Goal: Information Seeking & Learning: Check status

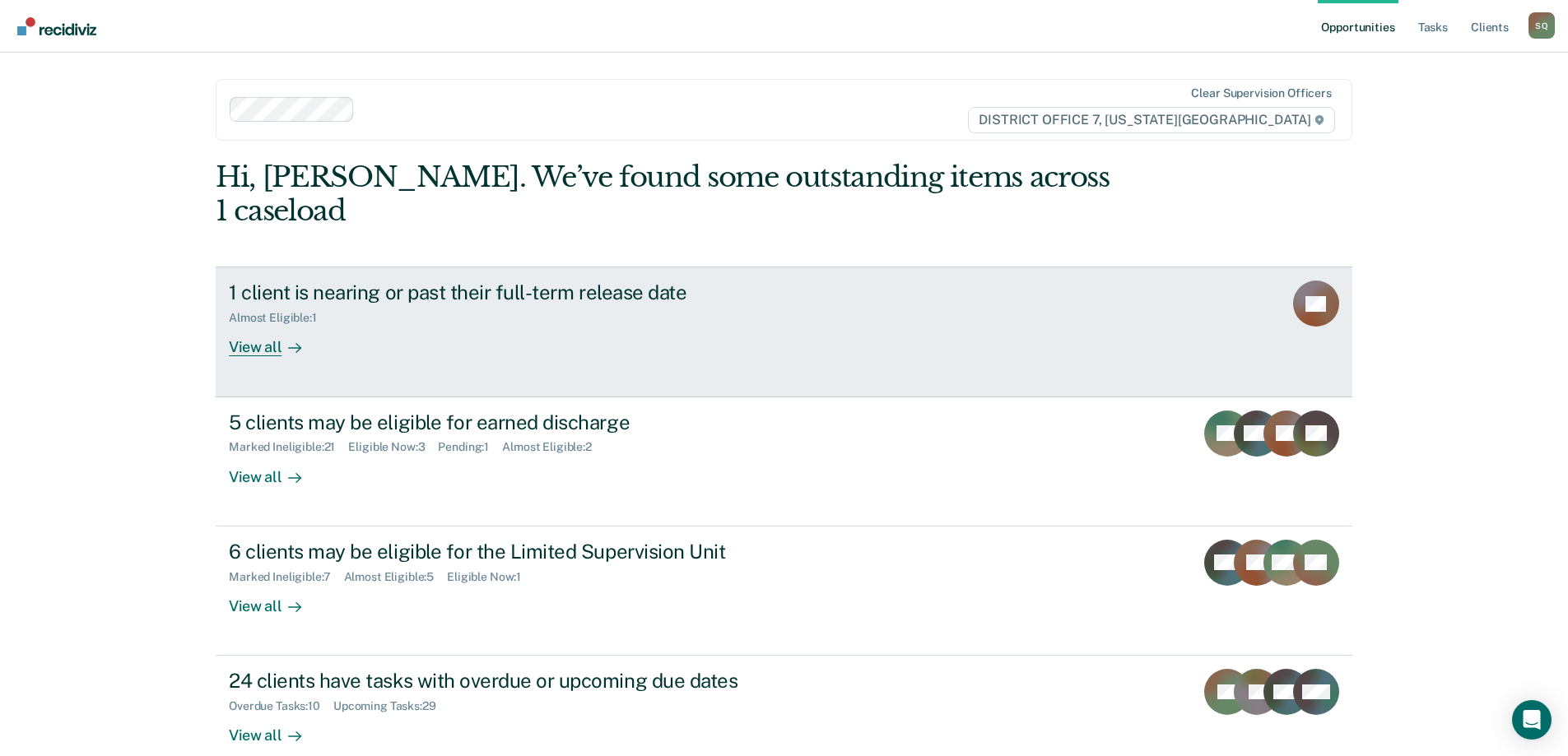
click at [932, 282] on link "1 client is nearing or past their full-term release date Almost Eligible : 1 Vi…" at bounding box center [783, 332] width 1137 height 130
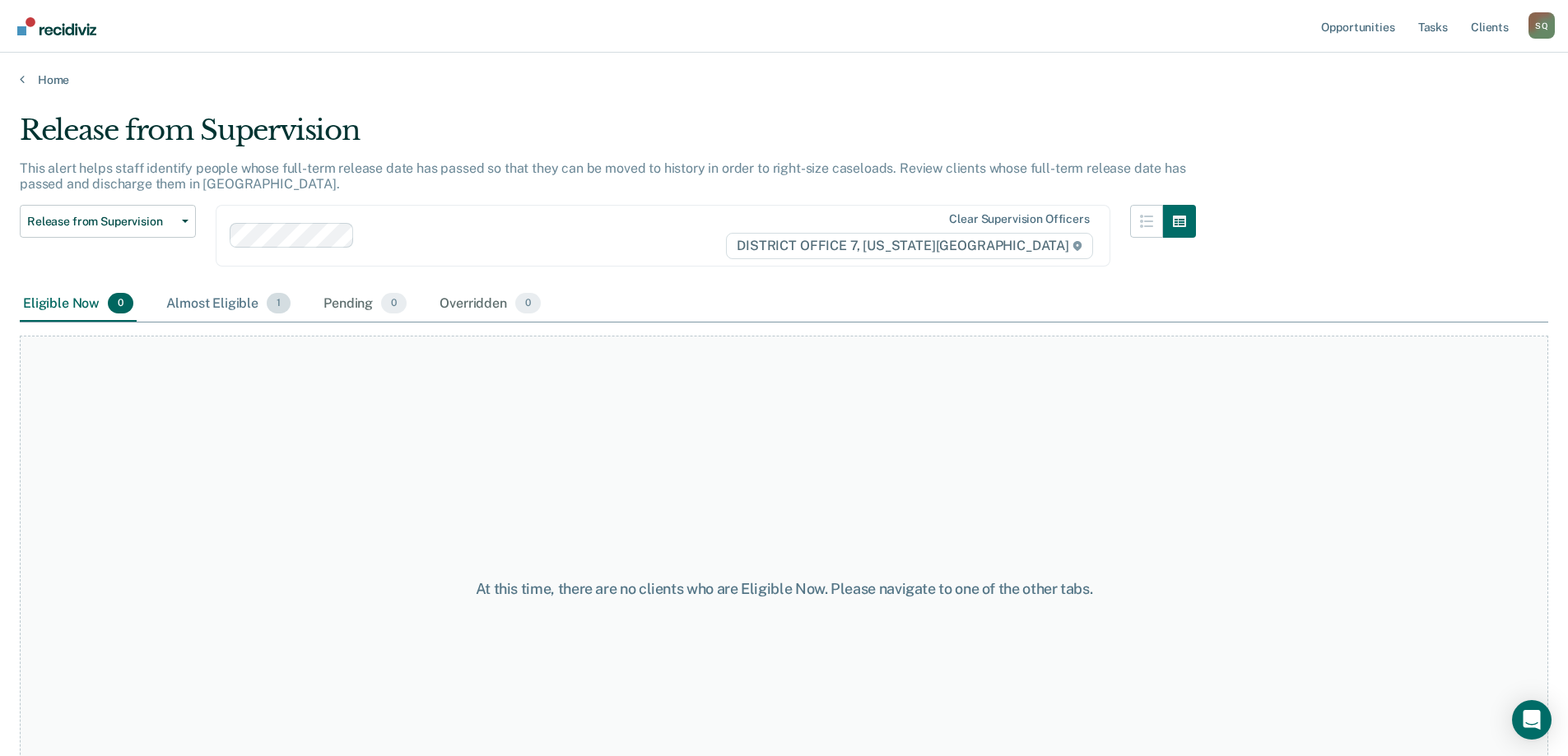
click at [181, 298] on div "Almost Eligible 1" at bounding box center [228, 304] width 131 height 37
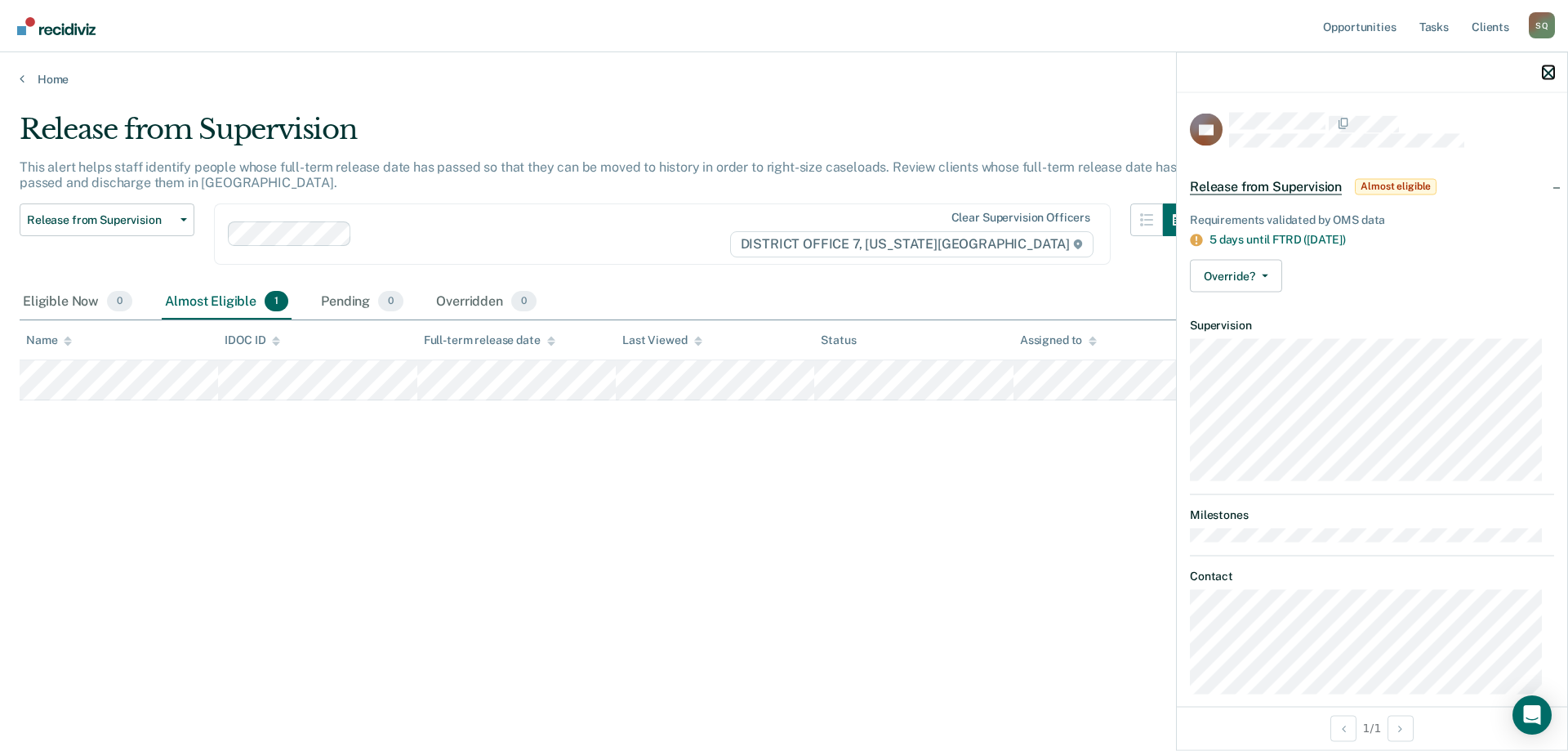
click at [1544, 68] on icon "button" at bounding box center [1549, 73] width 12 height 12
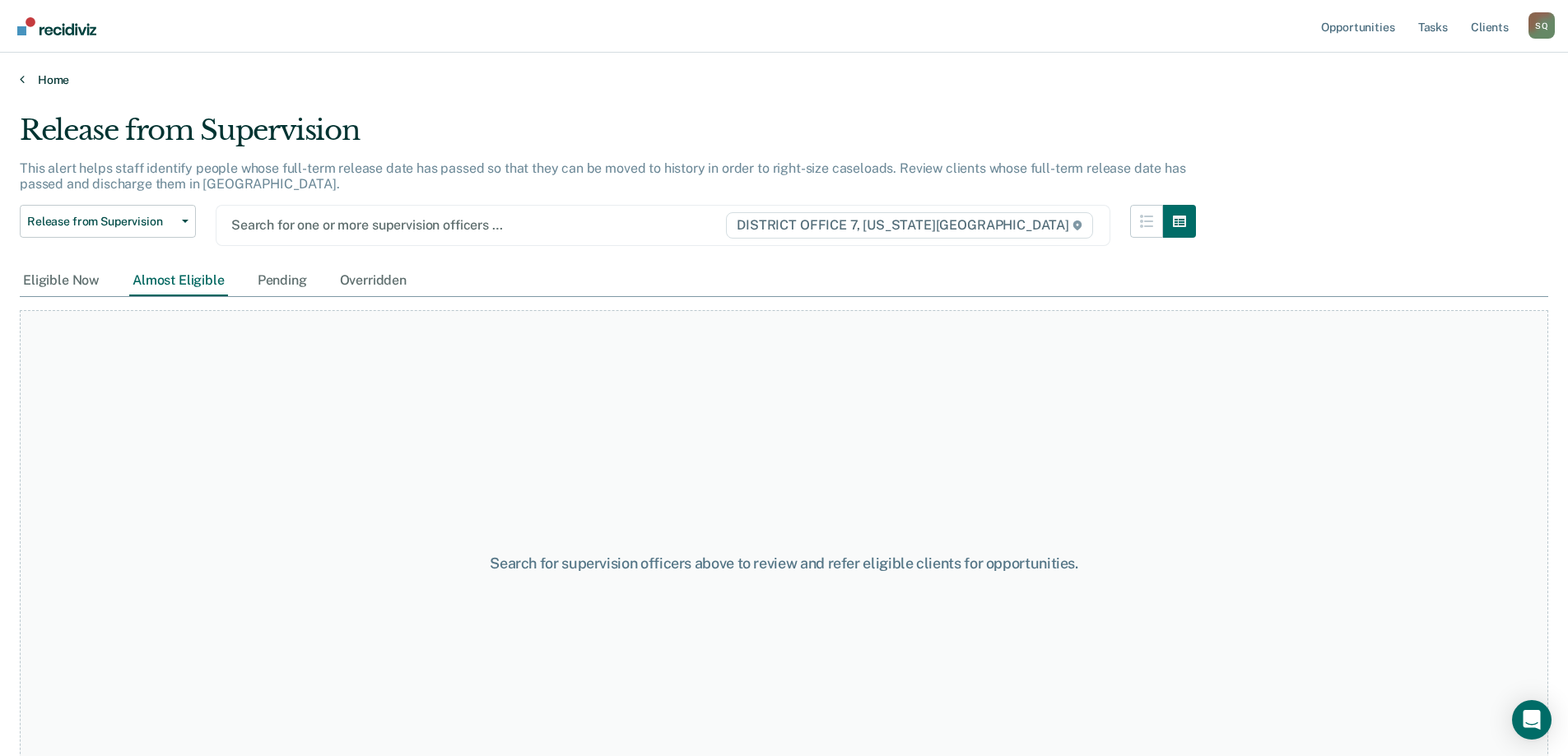
click at [38, 80] on link "Home" at bounding box center [784, 79] width 1529 height 15
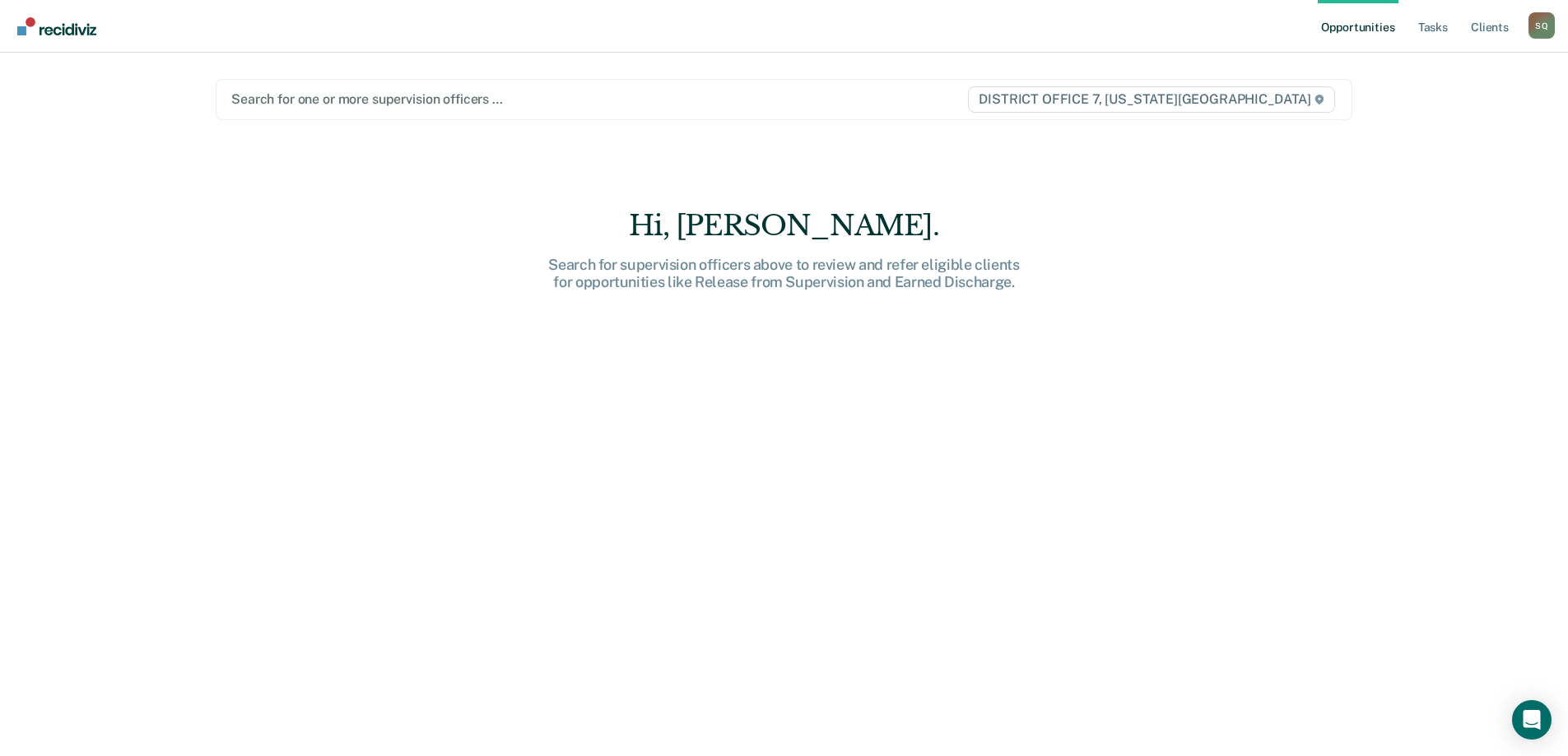
click at [720, 103] on div at bounding box center [598, 99] width 735 height 19
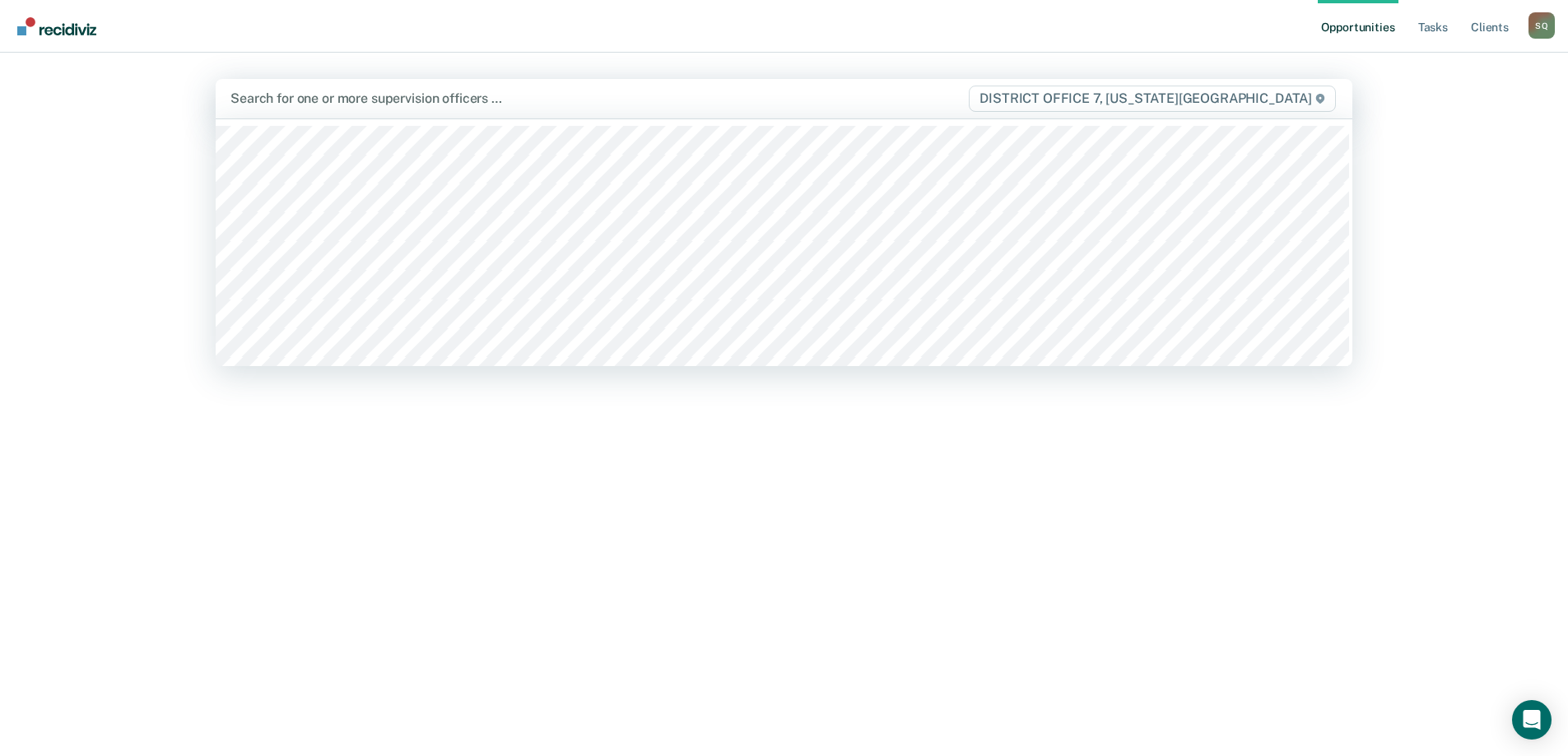
type input "q"
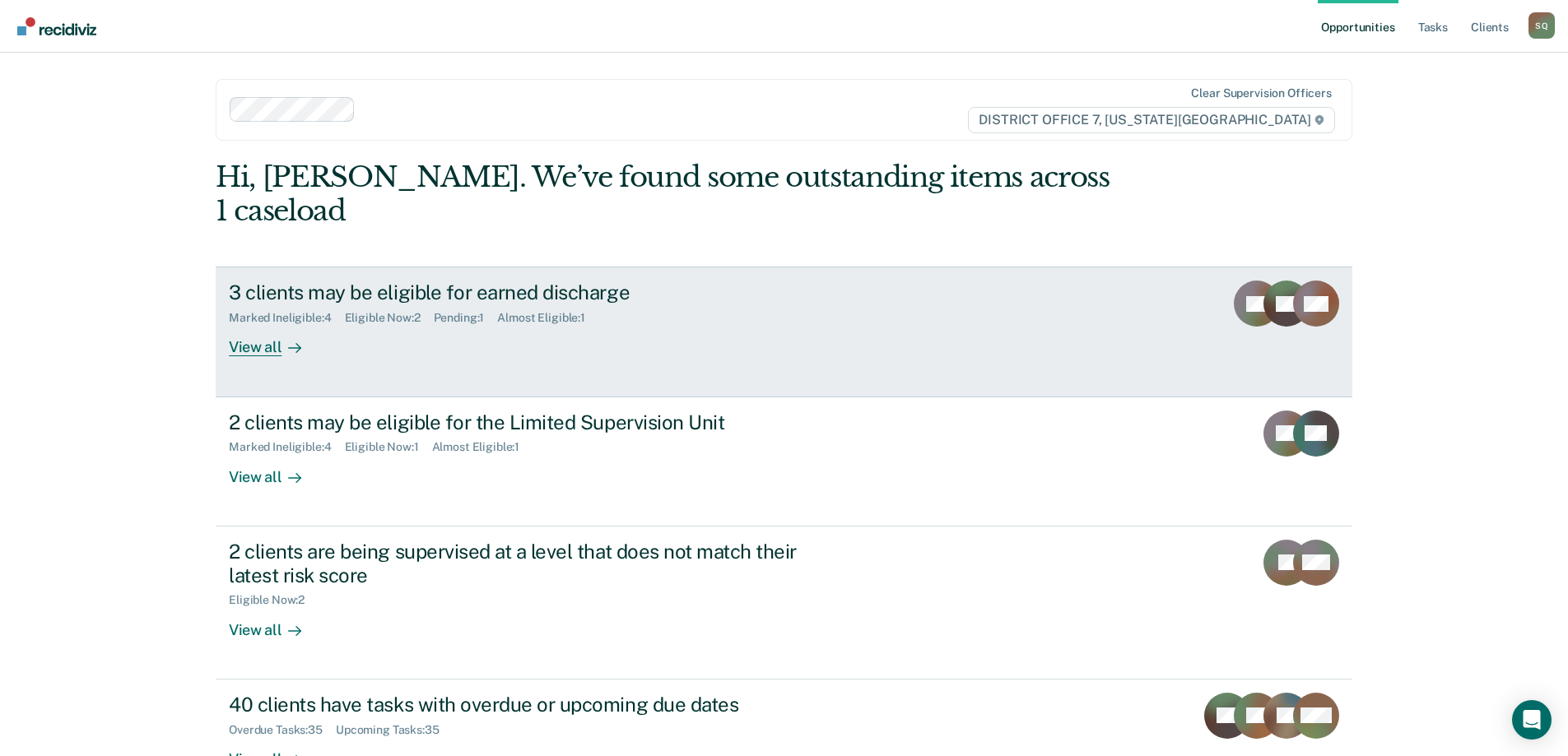
click at [951, 289] on link "3 clients may be eligible for earned discharge Marked Ineligible : 4 Eligible N…" at bounding box center [783, 332] width 1137 height 130
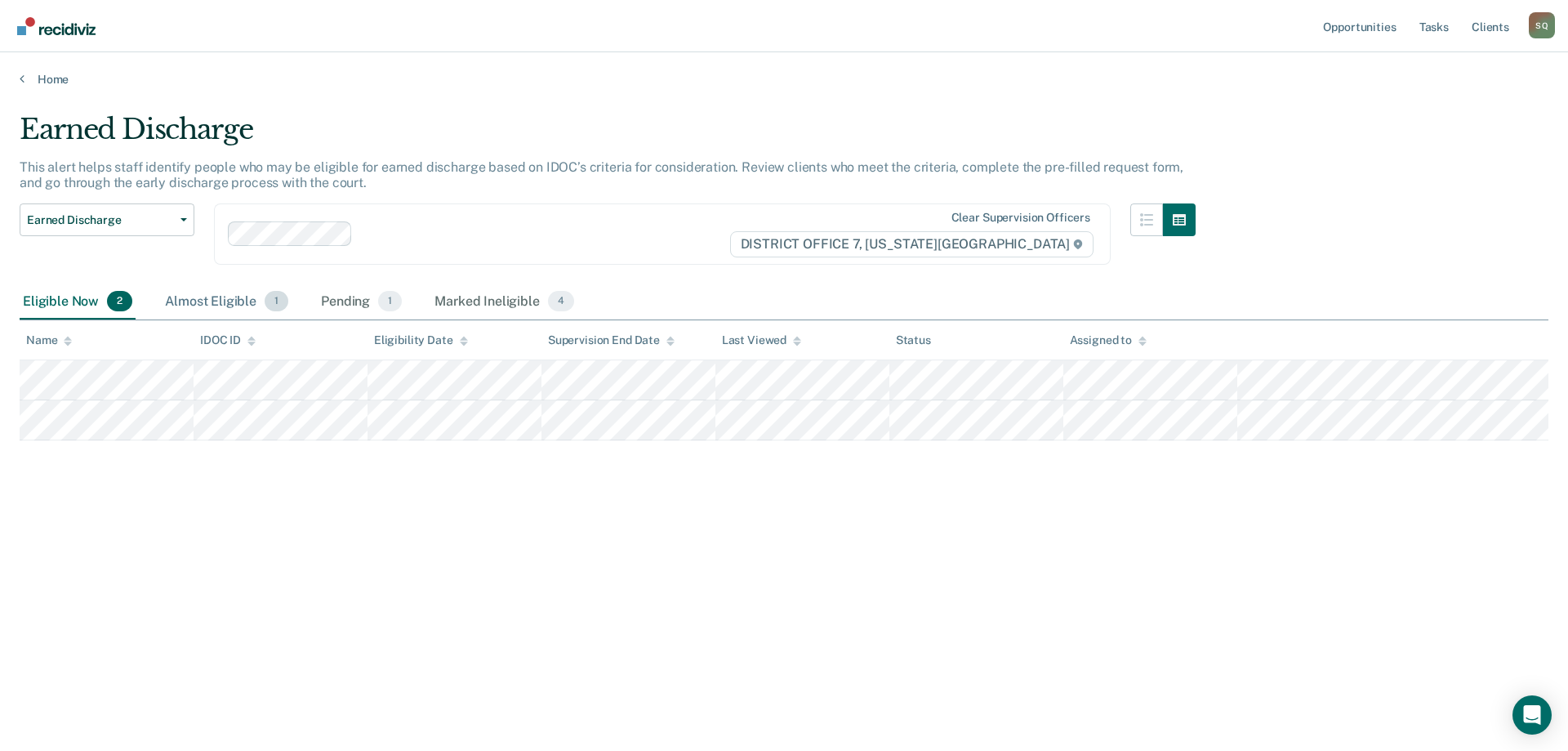
click at [203, 297] on div "Almost Eligible 1" at bounding box center [226, 302] width 130 height 36
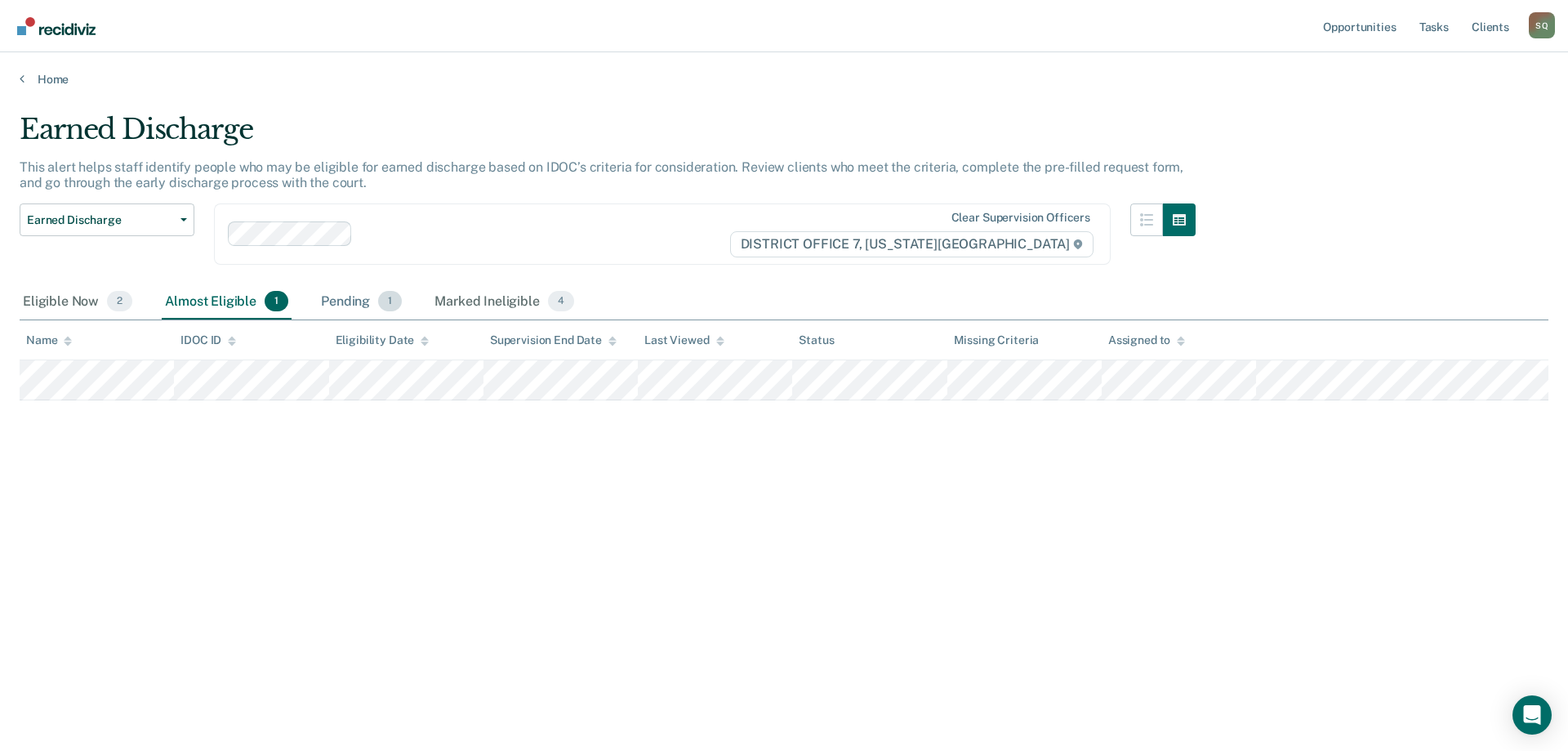
click at [351, 292] on div "Pending 1" at bounding box center [361, 302] width 87 height 36
click at [75, 302] on div "Eligible Now 2" at bounding box center [77, 302] width 116 height 36
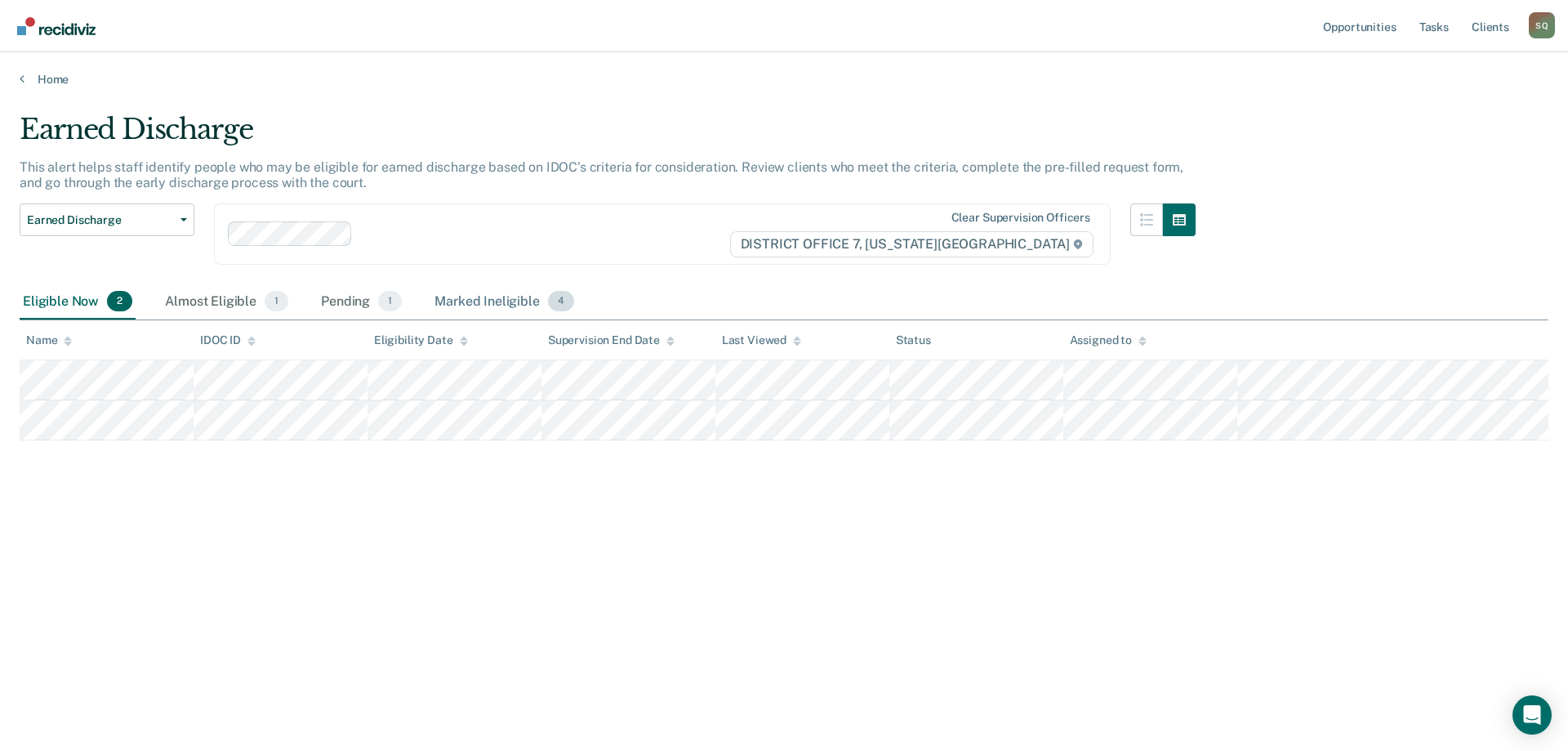
click at [449, 295] on div "Marked Ineligible 4" at bounding box center [504, 302] width 146 height 36
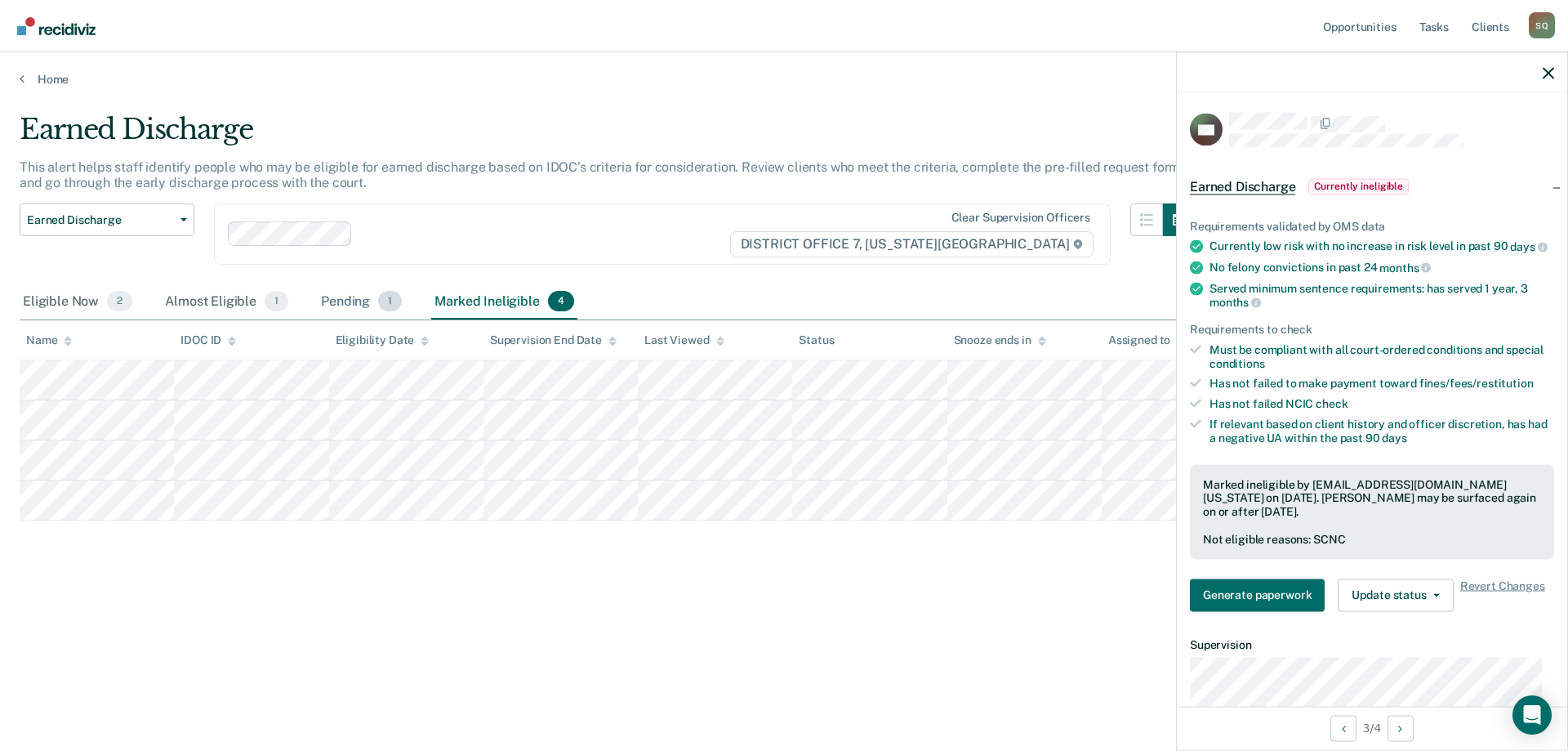
click at [343, 301] on div "Pending 1" at bounding box center [361, 302] width 87 height 36
